Goal: Task Accomplishment & Management: Use online tool/utility

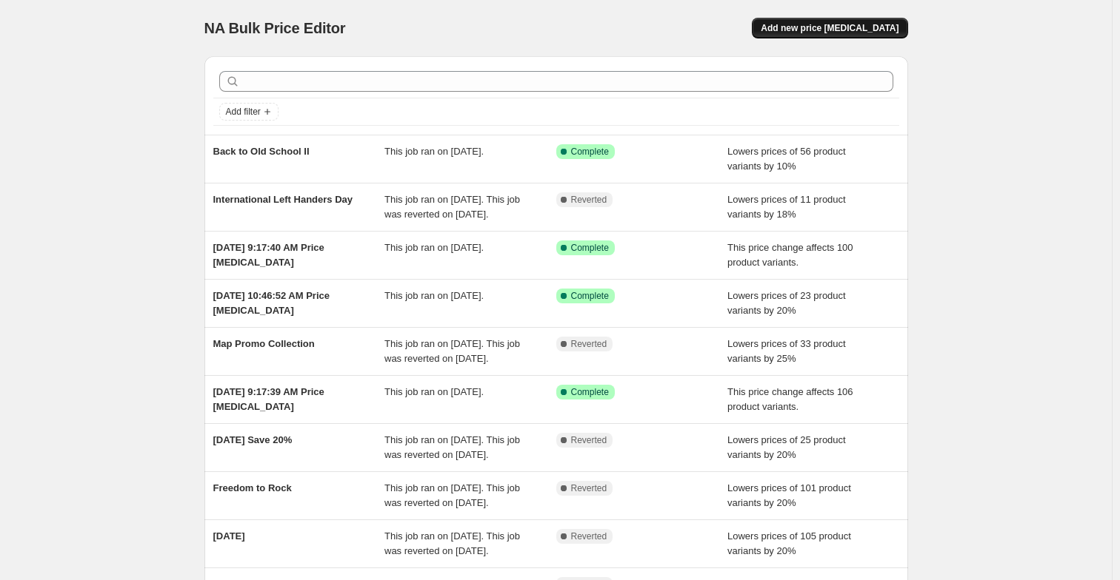
click at [804, 30] on span "Add new price [MEDICAL_DATA]" at bounding box center [829, 28] width 138 height 12
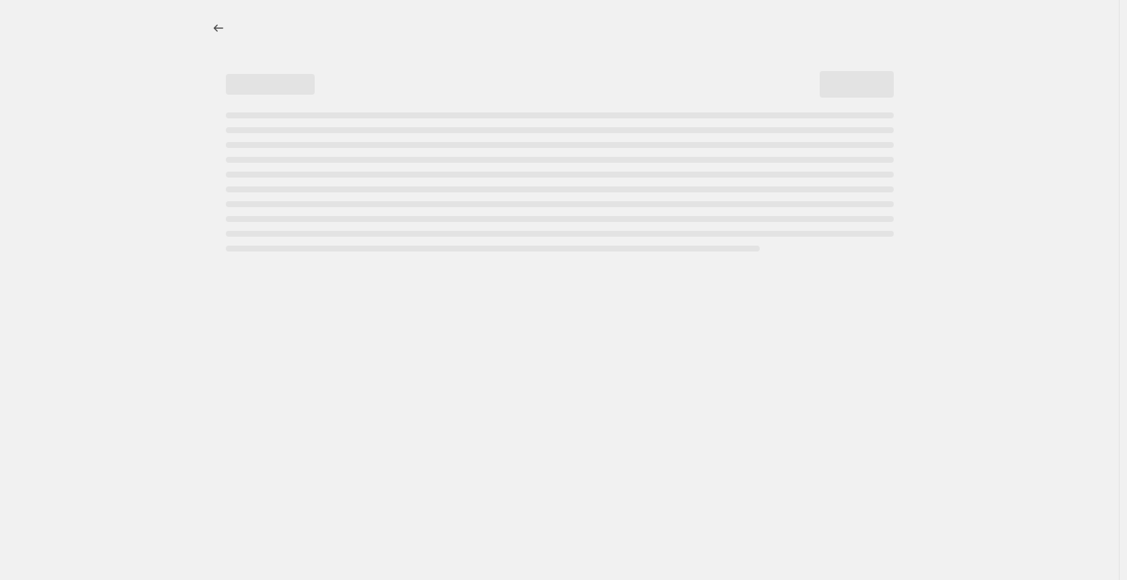
select select "percentage"
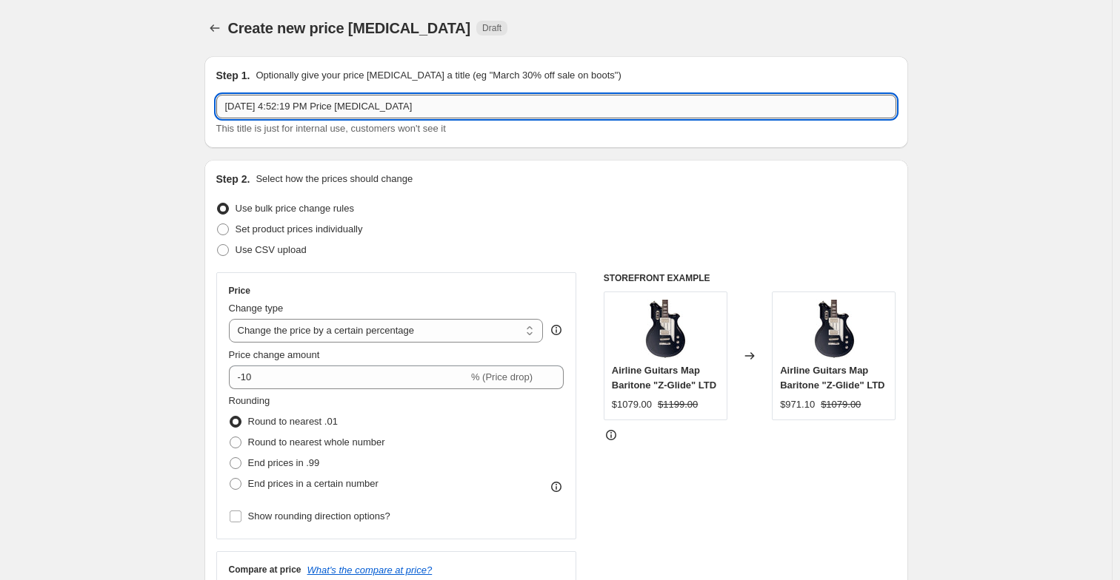
click at [453, 108] on input "[DATE] 4:52:19 PM Price [MEDICAL_DATA]" at bounding box center [556, 107] width 680 height 24
drag, startPoint x: 440, startPoint y: 104, endPoint x: 155, endPoint y: 73, distance: 286.0
type input "Revert Back to Old School"
click at [378, 333] on select "Change the price to a certain amount Change the price by a certain amount Chang…" at bounding box center [386, 331] width 315 height 24
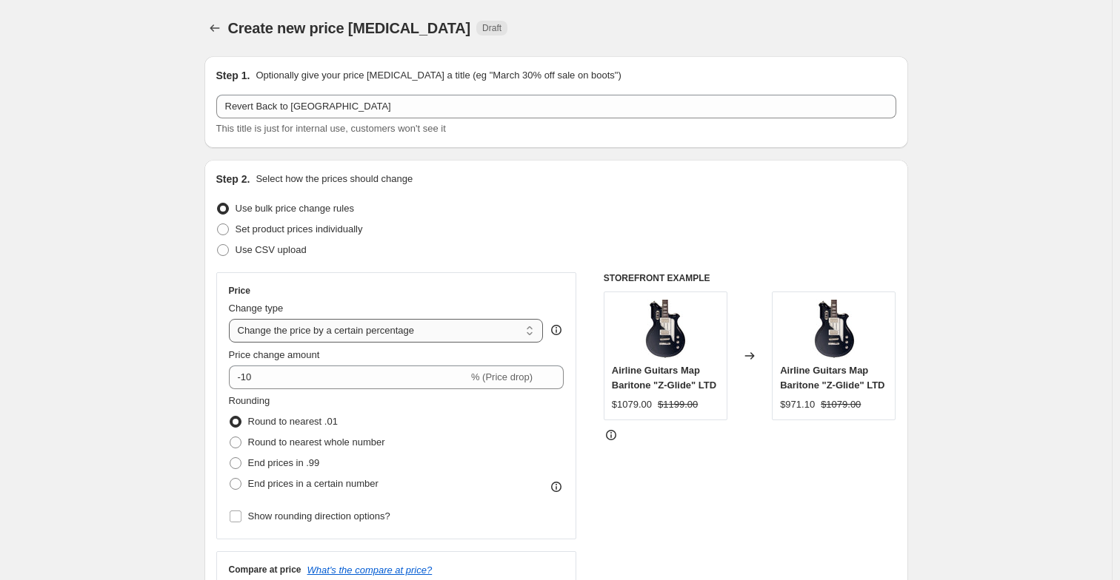
select select "ecap"
click at [232, 319] on select "Change the price to a certain amount Change the price by a certain amount Chang…" at bounding box center [386, 331] width 315 height 24
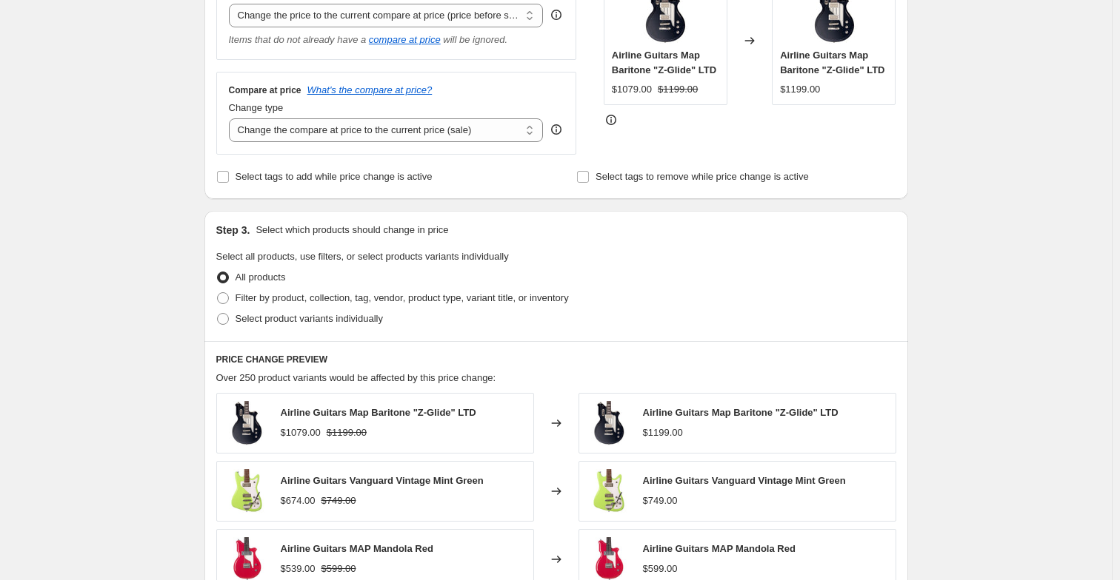
scroll to position [318, 0]
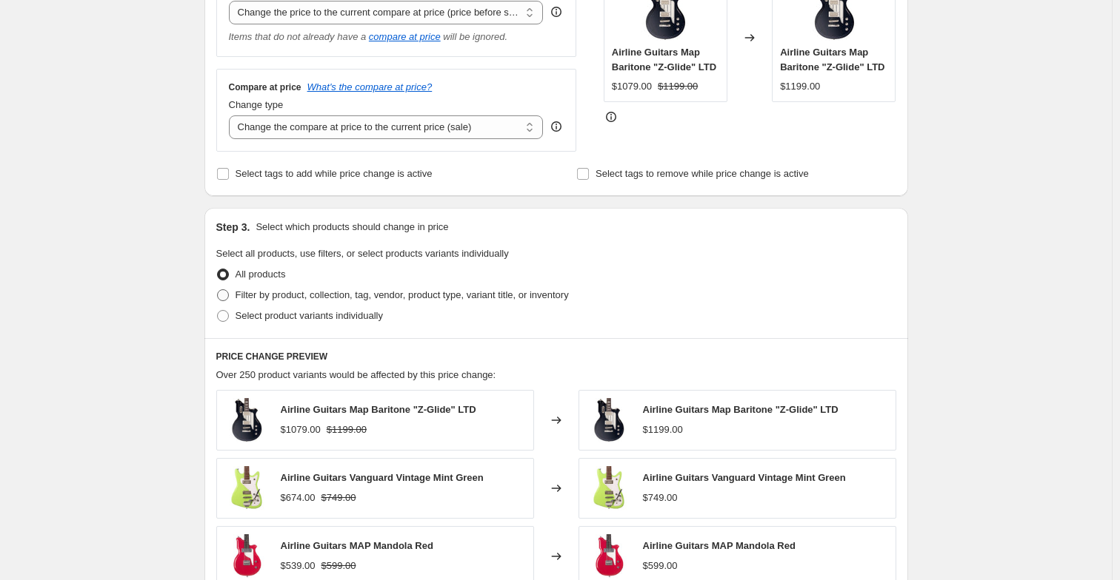
click at [229, 292] on span at bounding box center [223, 296] width 12 height 12
click at [218, 290] on input "Filter by product, collection, tag, vendor, product type, variant title, or inv…" at bounding box center [217, 290] width 1 height 1
radio input "true"
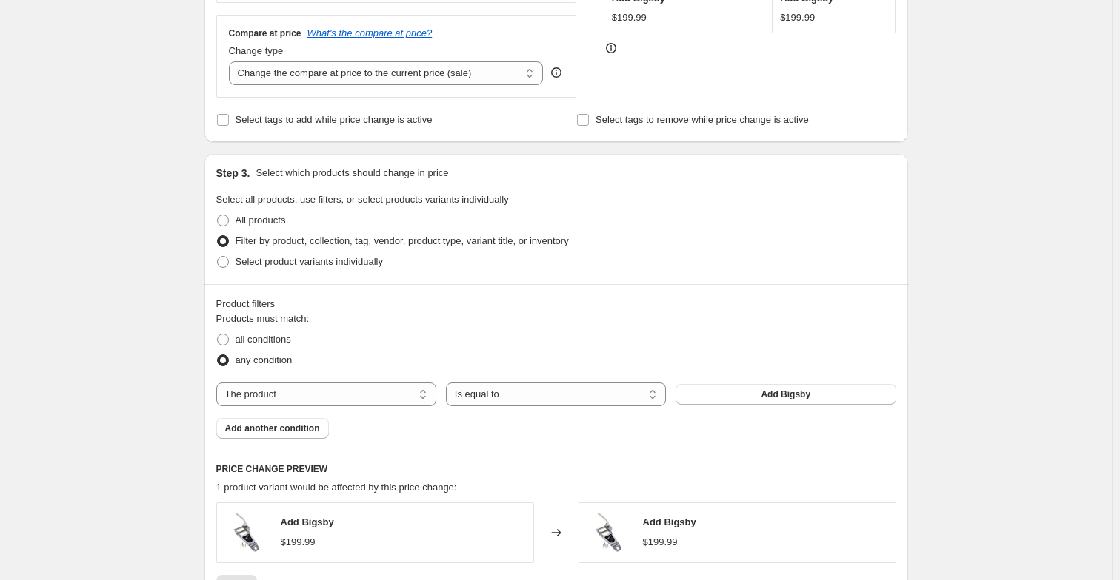
scroll to position [373, 0]
click at [383, 395] on select "The product The product's collection The product's tag The product's vendor The…" at bounding box center [326, 394] width 220 height 24
select select "collection"
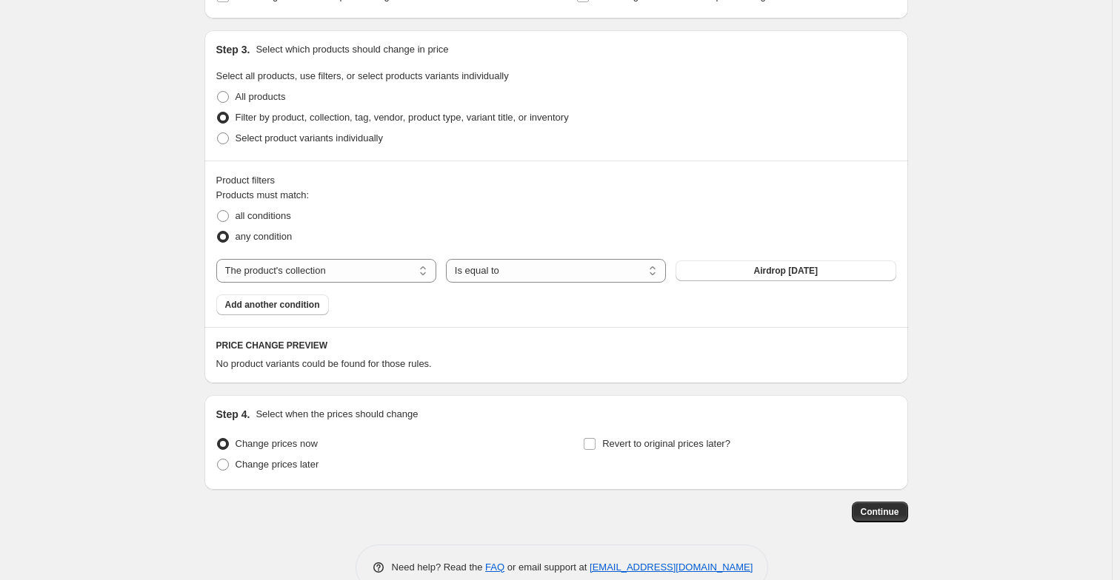
scroll to position [506, 0]
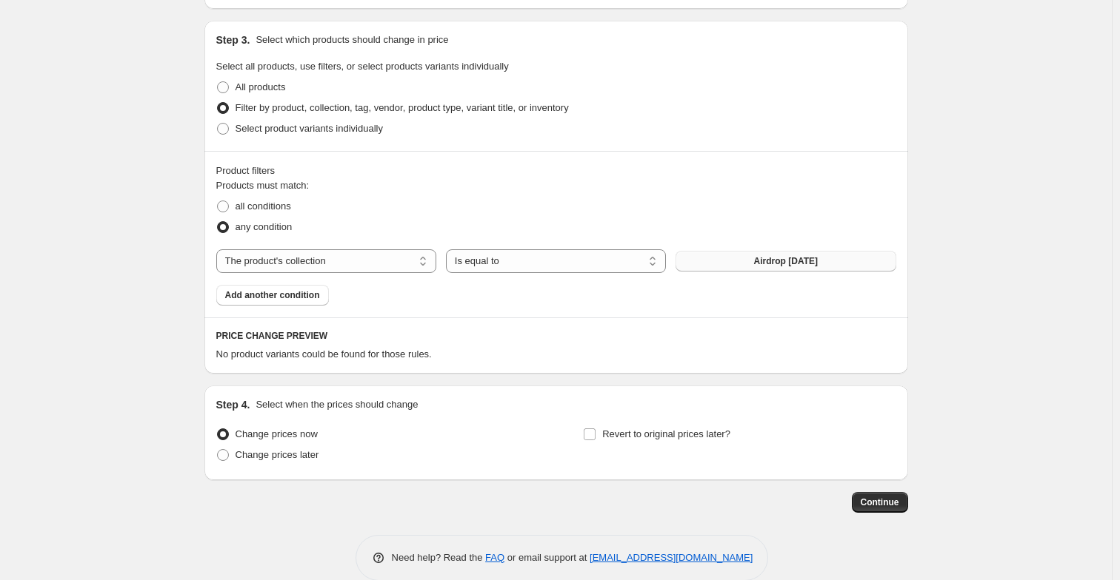
click at [776, 261] on span "Airdrop Aug 18 2025" at bounding box center [786, 261] width 64 height 12
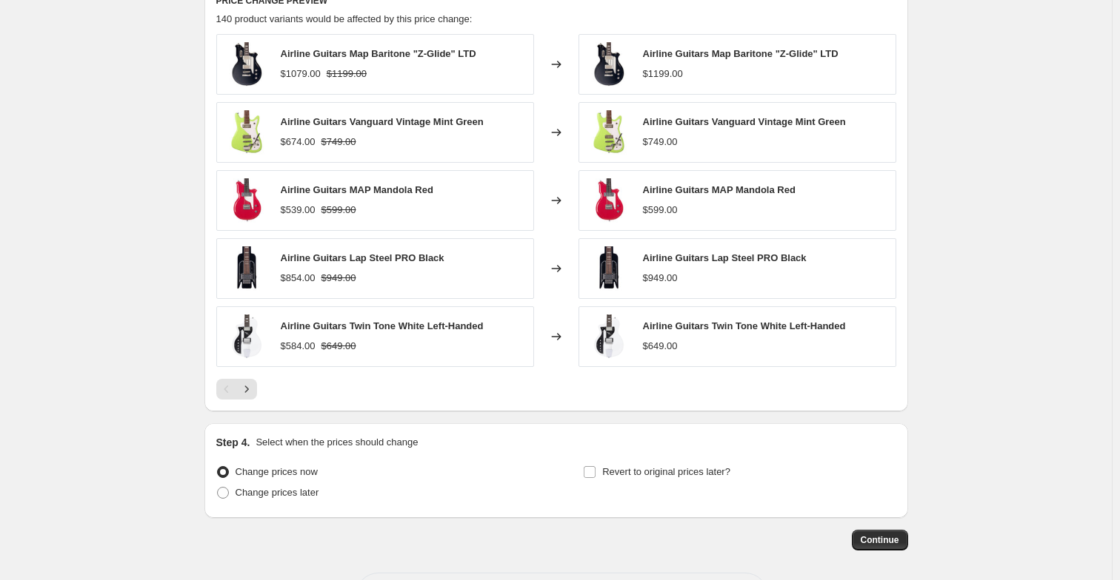
scroll to position [900, 0]
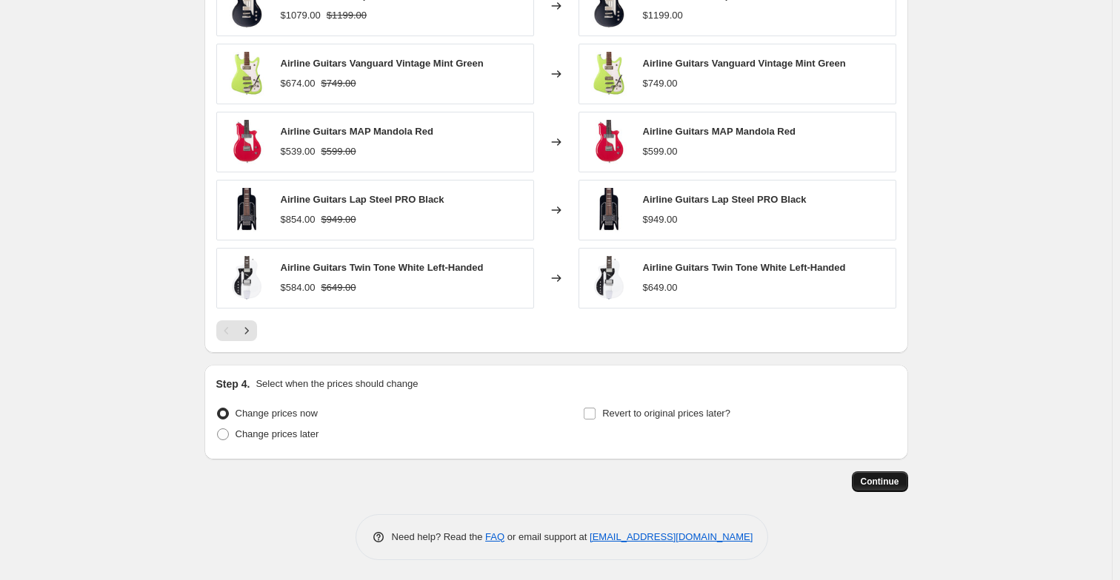
click at [877, 482] on span "Continue" at bounding box center [879, 482] width 39 height 12
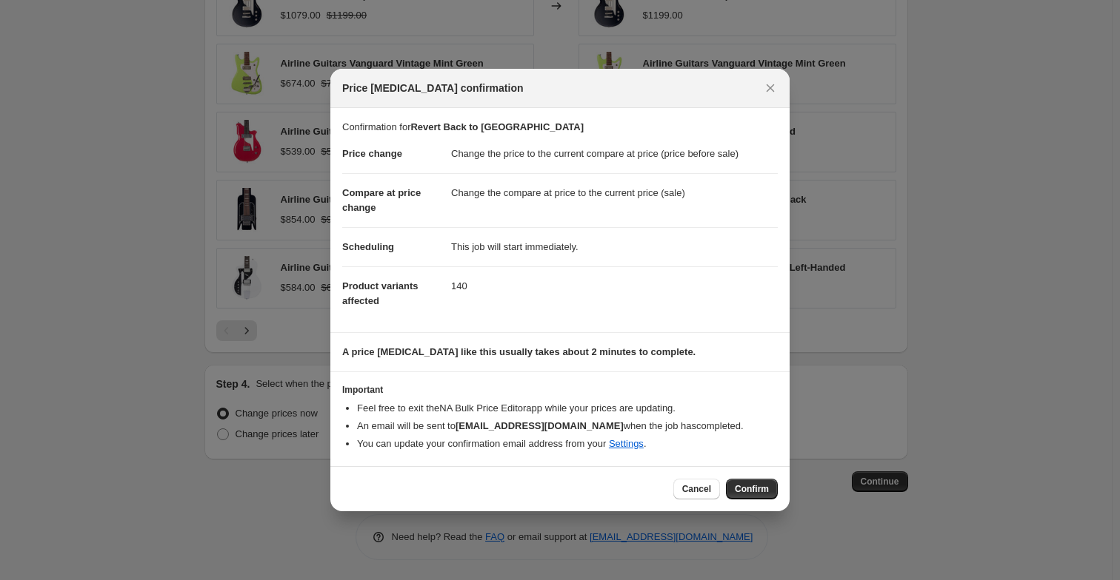
click at [740, 494] on span "Confirm" at bounding box center [751, 489] width 34 height 12
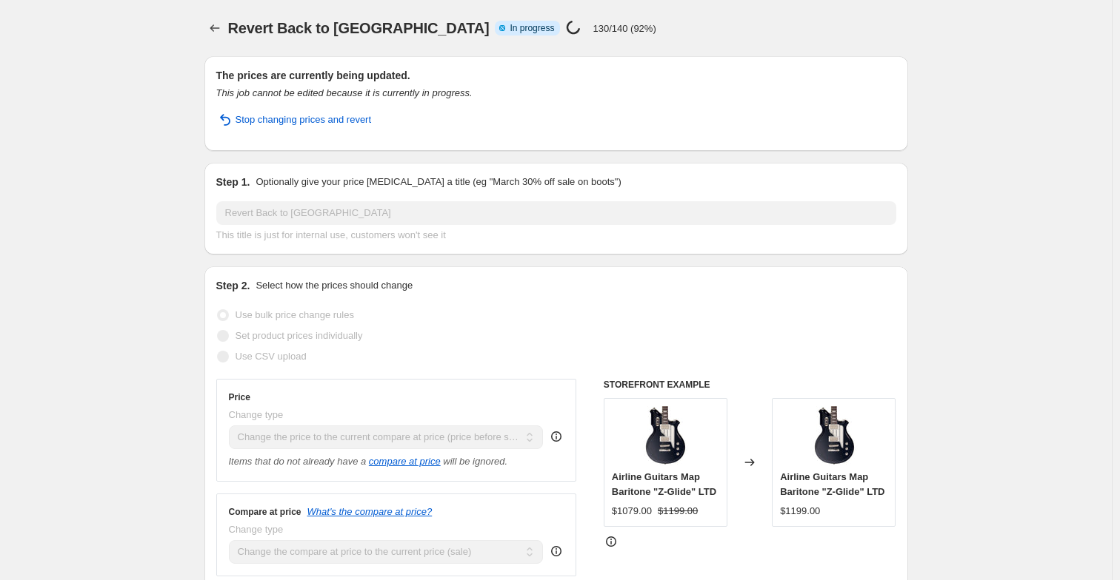
select select "ecap"
select select "collection"
